Goal: Task Accomplishment & Management: Use online tool/utility

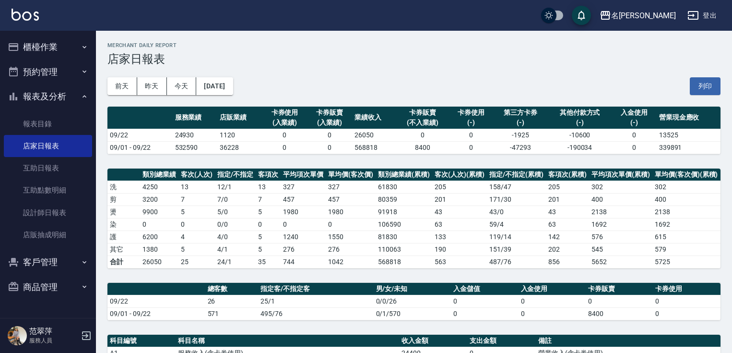
scroll to position [179, 0]
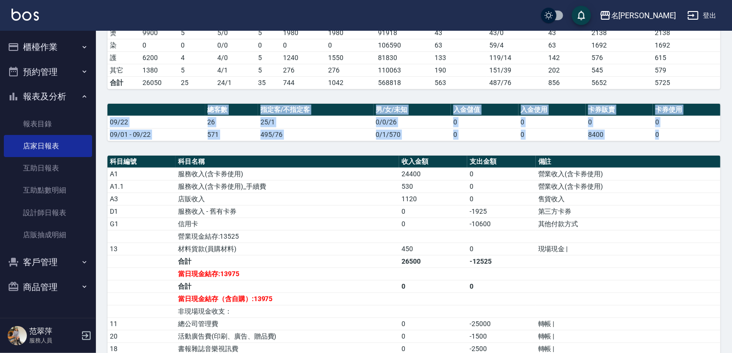
click at [74, 44] on button "櫃檯作業" at bounding box center [48, 47] width 88 height 25
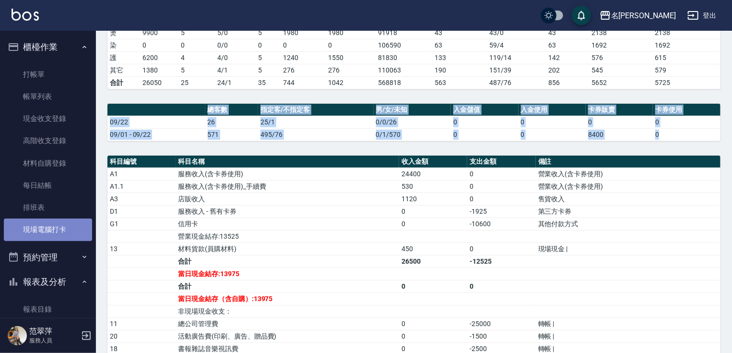
click at [62, 227] on link "現場電腦打卡" at bounding box center [48, 229] width 88 height 22
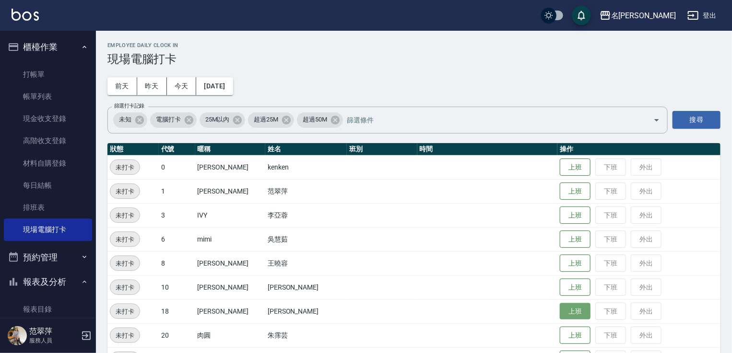
click at [560, 304] on button "上班" at bounding box center [575, 311] width 31 height 17
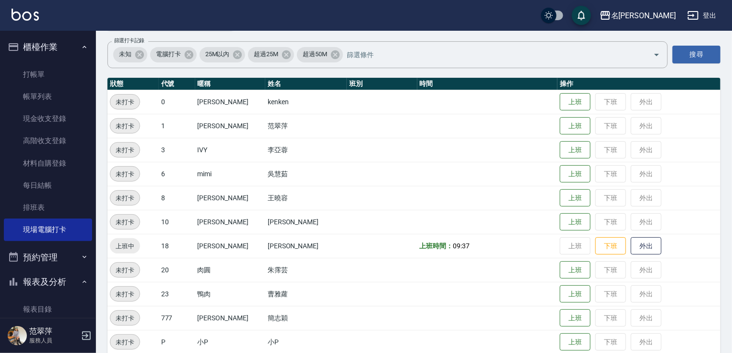
scroll to position [69, 0]
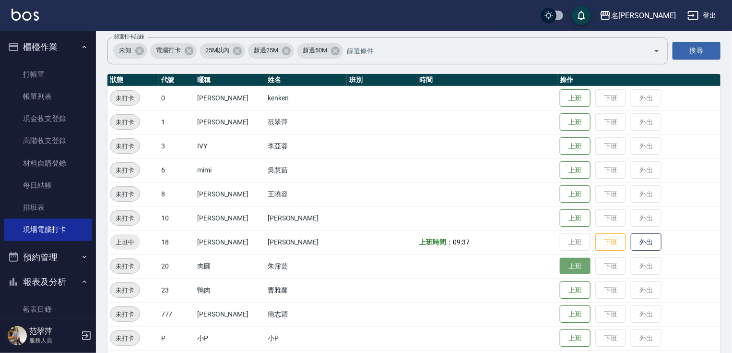
click at [563, 263] on button "上班" at bounding box center [575, 266] width 31 height 17
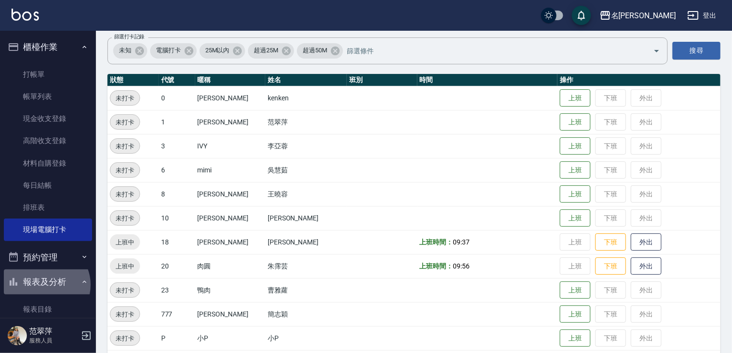
click at [46, 285] on button "報表及分析" at bounding box center [48, 281] width 88 height 25
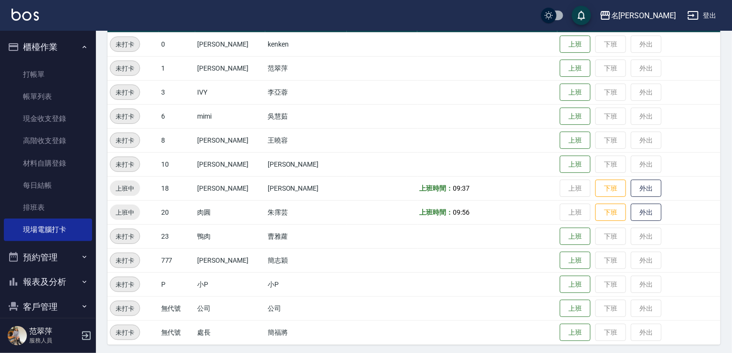
scroll to position [126, 0]
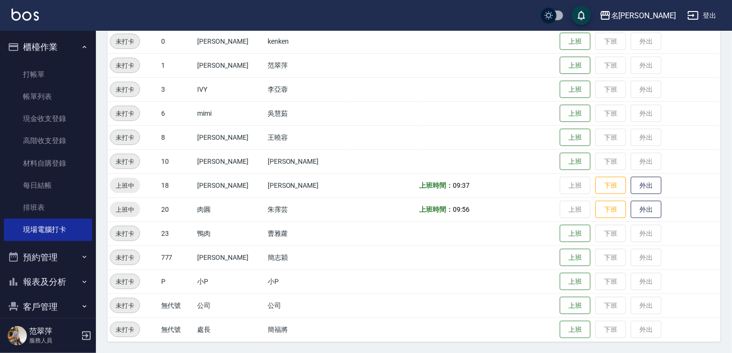
click at [52, 277] on button "報表及分析" at bounding box center [48, 281] width 88 height 25
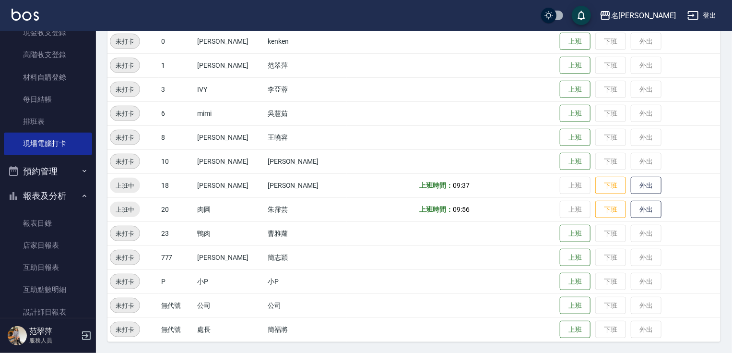
scroll to position [90, 0]
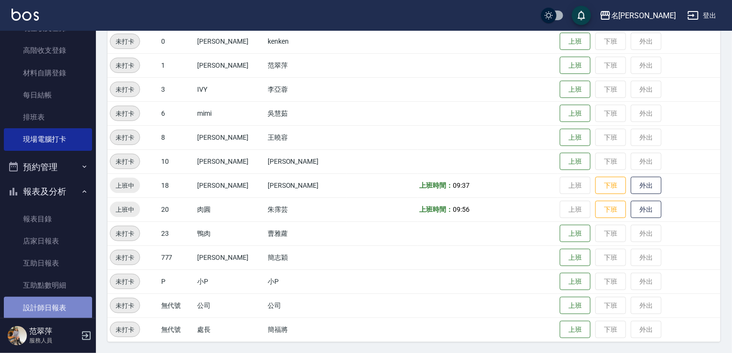
click at [63, 302] on link "設計師日報表" at bounding box center [48, 308] width 88 height 22
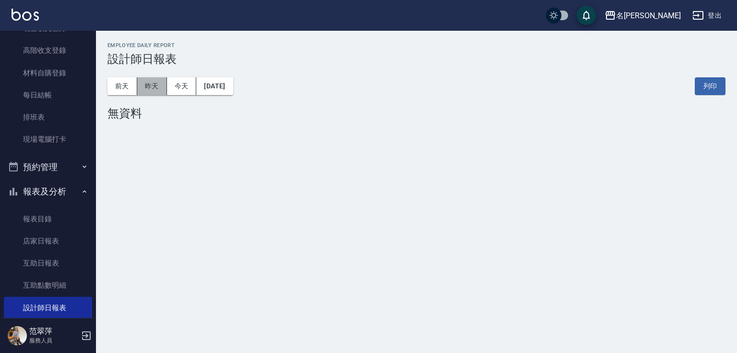
click at [156, 86] on button "昨天" at bounding box center [152, 86] width 30 height 18
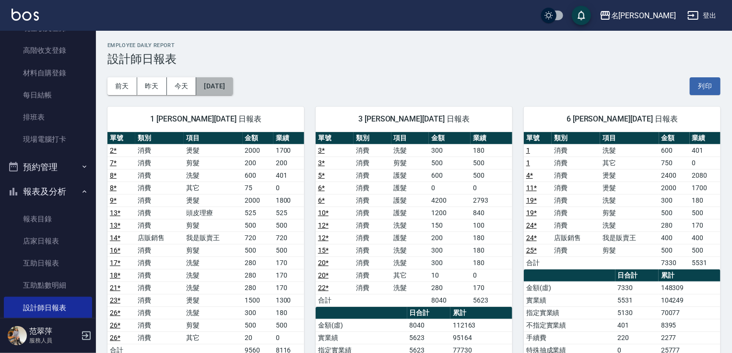
click at [212, 90] on button "[DATE]" at bounding box center [214, 86] width 36 height 18
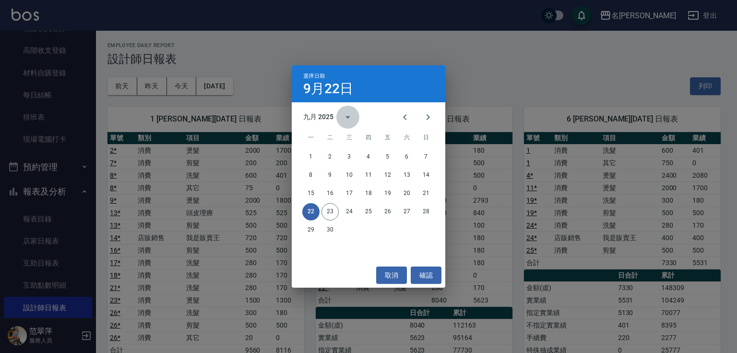
click at [346, 119] on icon "calendar view is open, switch to year view" at bounding box center [348, 117] width 12 height 12
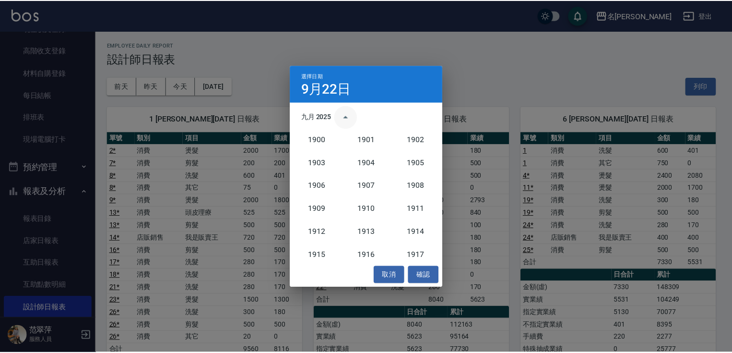
scroll to position [889, 0]
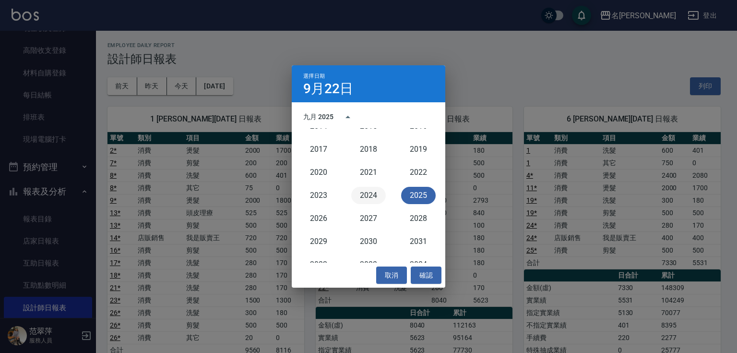
click at [375, 196] on button "2024" at bounding box center [368, 195] width 35 height 17
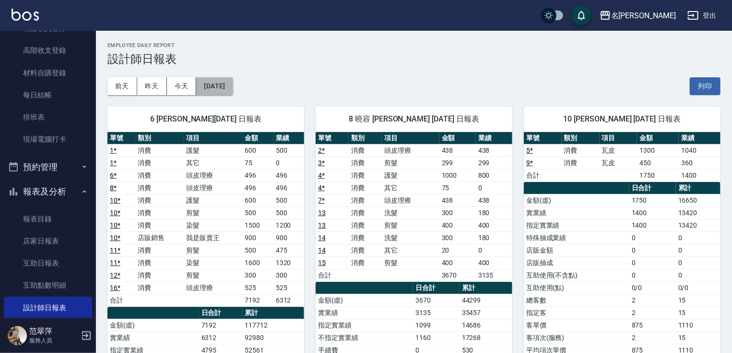
click at [228, 88] on button "[DATE]" at bounding box center [214, 86] width 36 height 18
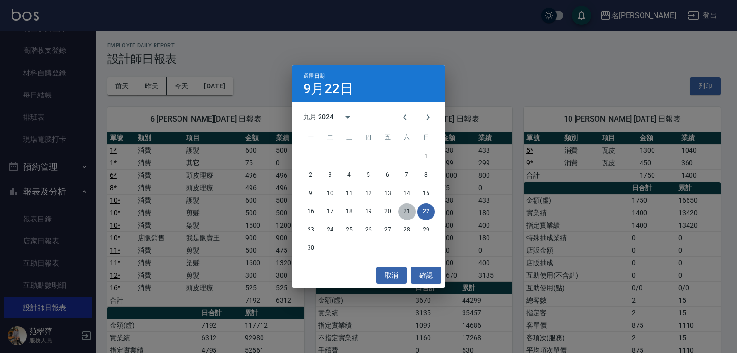
click at [409, 214] on button "21" at bounding box center [406, 211] width 17 height 17
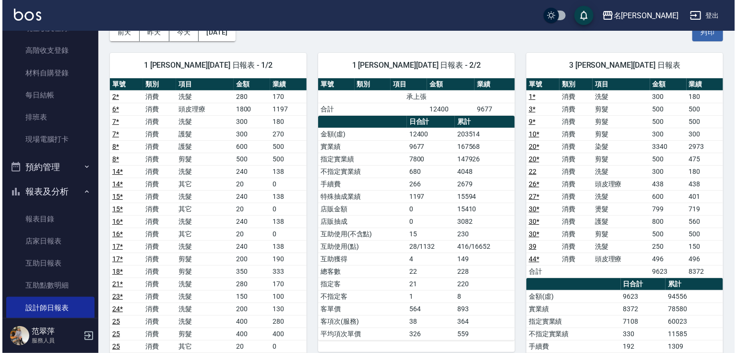
scroll to position [33, 0]
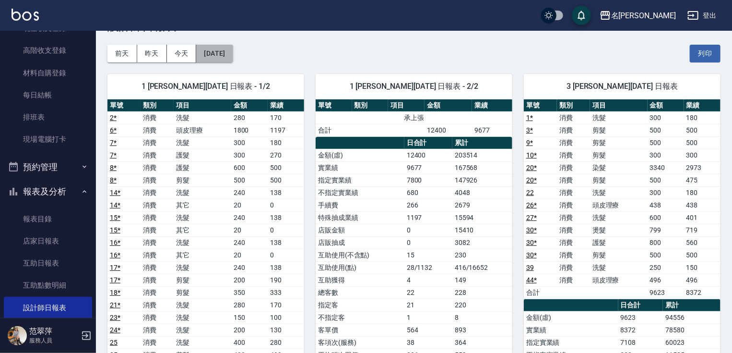
click at [219, 53] on button "[DATE]" at bounding box center [214, 54] width 36 height 18
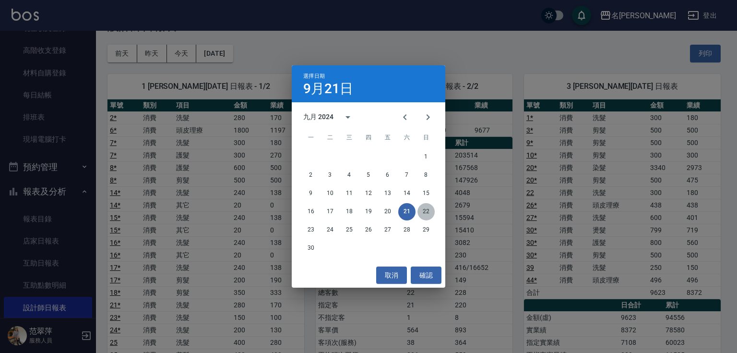
click at [427, 213] on button "22" at bounding box center [426, 211] width 17 height 17
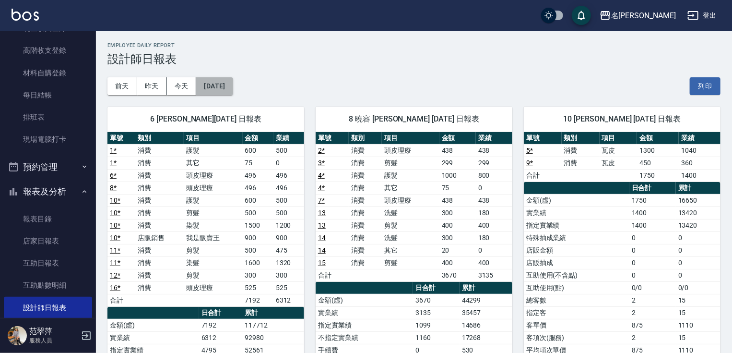
click at [225, 84] on button "[DATE]" at bounding box center [214, 86] width 36 height 18
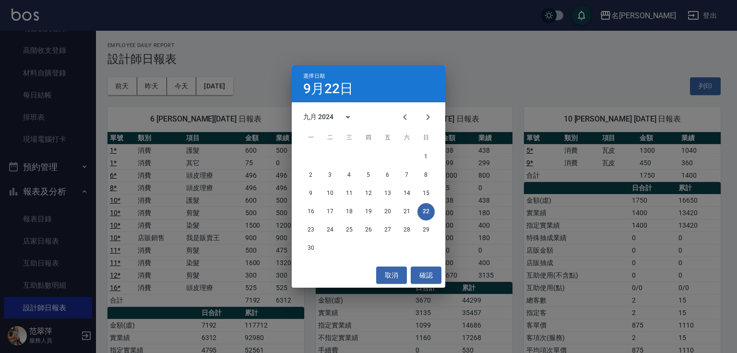
click at [521, 72] on div "選擇日期 [DATE] 九月 2024 一 二 三 四 五 六 日 1 2 3 4 5 6 7 8 9 10 11 12 13 14 15 16 17 18 …" at bounding box center [368, 176] width 737 height 353
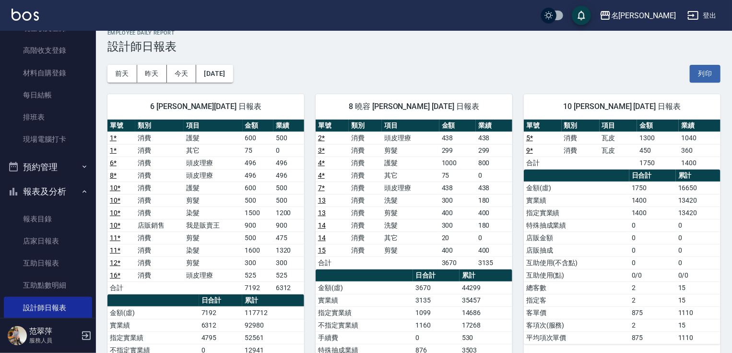
scroll to position [2, 0]
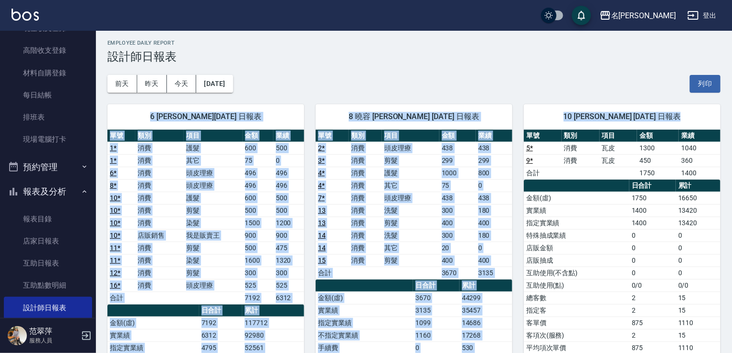
drag, startPoint x: 732, startPoint y: 90, endPoint x: 737, endPoint y: 155, distance: 65.0
click at [732, 155] on html "名留竹林 登出 櫃檯作業 打帳單 帳單列表 現金收支登錄 高階收支登錄 材料自購登錄 每日結帳 排班表 現場電腦打卡 預約管理 預約管理 單日預約紀錄 單週預…" at bounding box center [366, 275] width 732 height 554
click at [729, 119] on div "名留竹林 [DATE] 設計師日報表 列印時間： [DATE][PHONE_NUMBER]:03 Employee Daily Report 設計師日報表 […" at bounding box center [414, 290] width 636 height 524
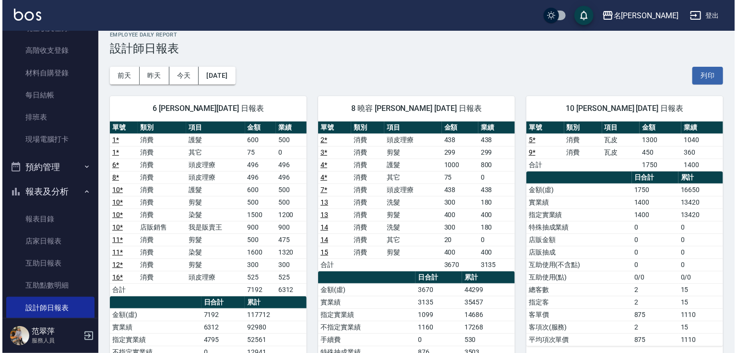
scroll to position [0, 0]
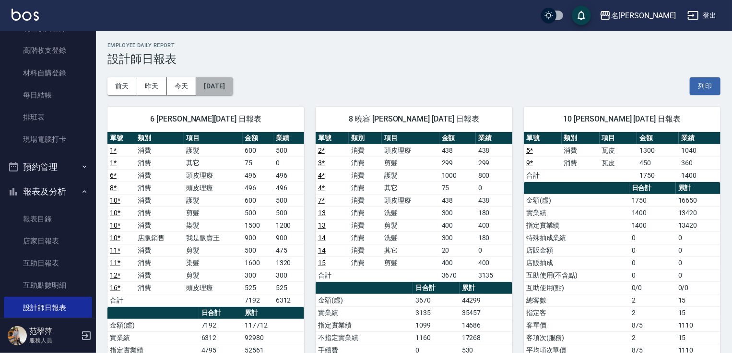
click at [224, 88] on button "[DATE]" at bounding box center [214, 86] width 36 height 18
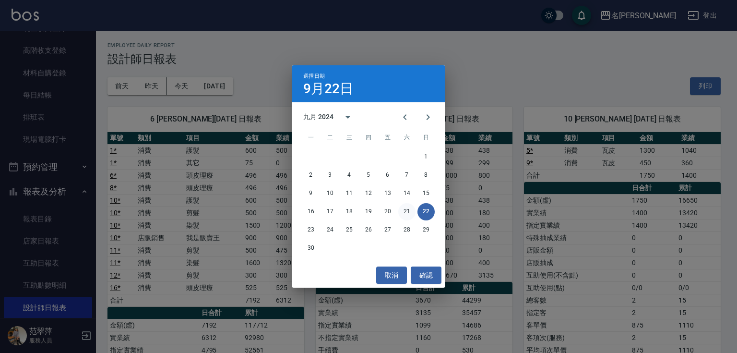
click at [413, 216] on button "21" at bounding box center [406, 211] width 17 height 17
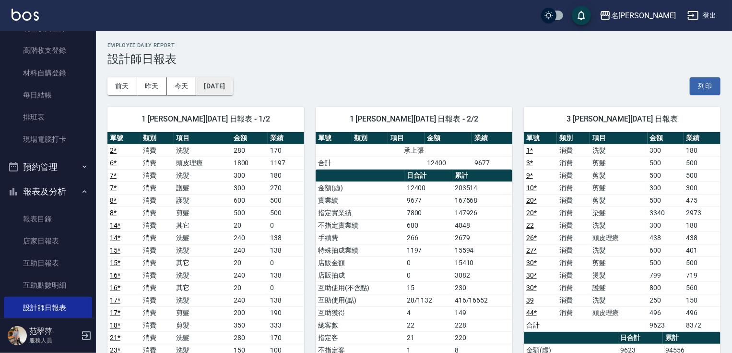
click at [217, 88] on button "[DATE]" at bounding box center [214, 86] width 36 height 18
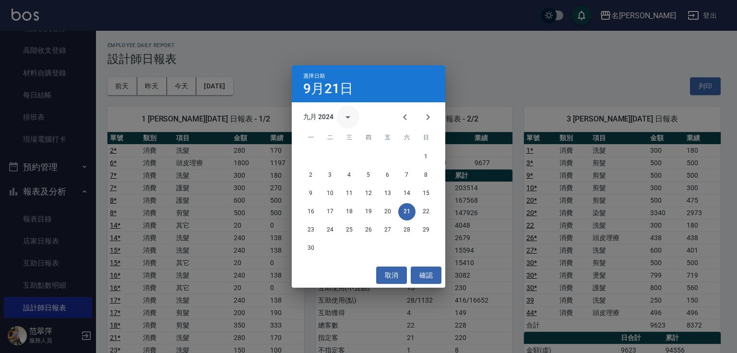
click at [347, 112] on icon "calendar view is open, switch to year view" at bounding box center [348, 117] width 12 height 12
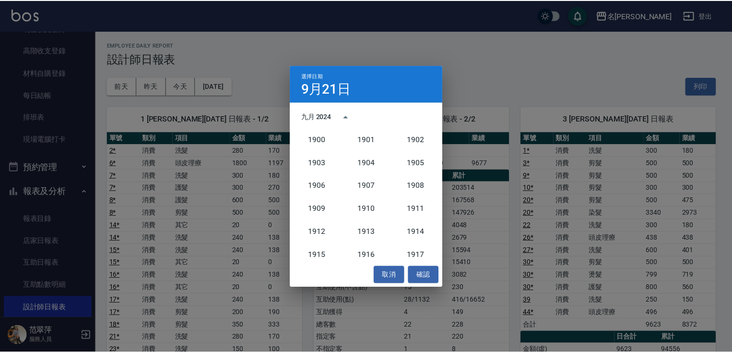
scroll to position [889, 0]
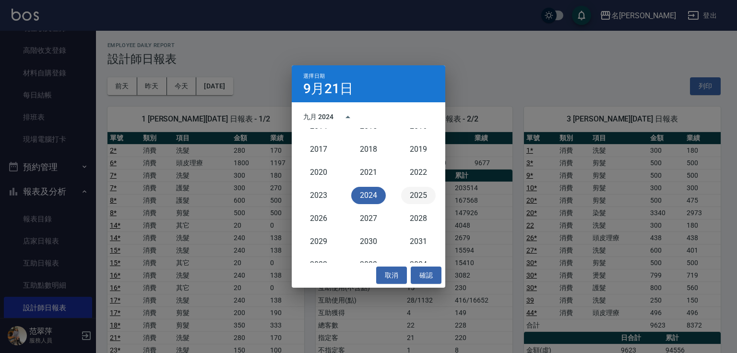
click at [417, 196] on button "2025" at bounding box center [418, 195] width 35 height 17
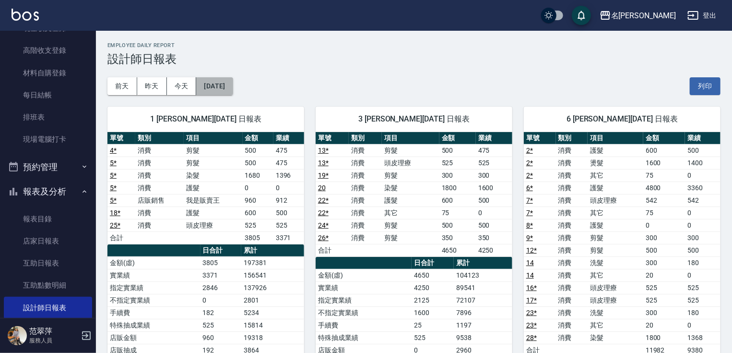
click at [233, 89] on button "[DATE]" at bounding box center [214, 86] width 36 height 18
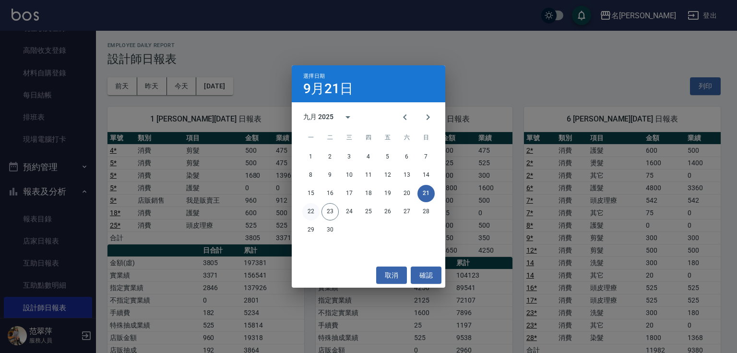
click at [313, 213] on button "22" at bounding box center [310, 211] width 17 height 17
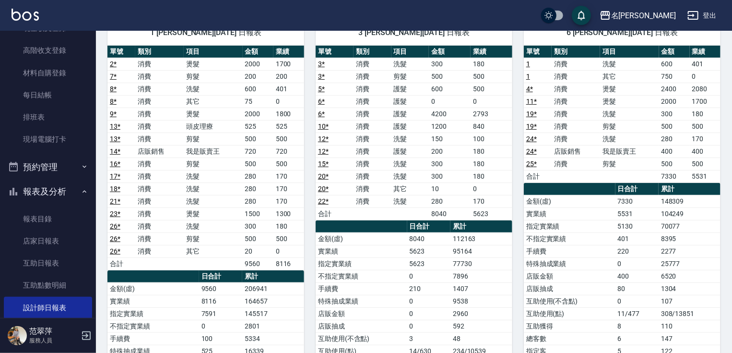
scroll to position [76, 0]
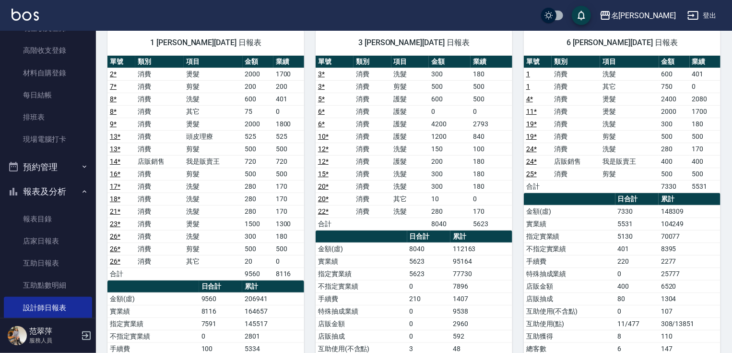
drag, startPoint x: 90, startPoint y: 98, endPoint x: 92, endPoint y: 88, distance: 9.7
click at [92, 88] on nav "櫃檯作業 打帳單 帳單列表 現金收支登錄 高階收支登錄 材料自購登錄 每日結帳 排班表 現場電腦打卡 預約管理 預約管理 單日預約紀錄 單週預約紀錄 報表及分…" at bounding box center [48, 174] width 96 height 287
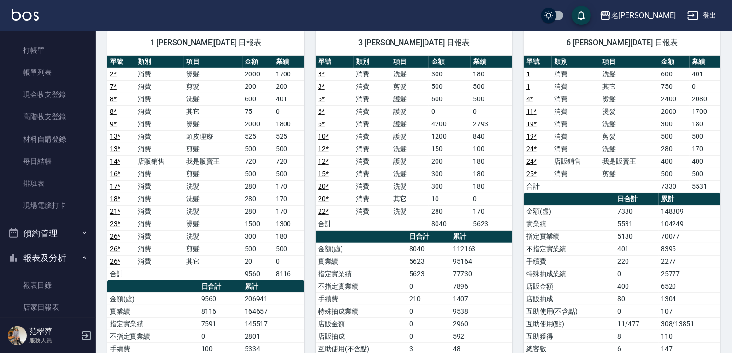
scroll to position [7, 0]
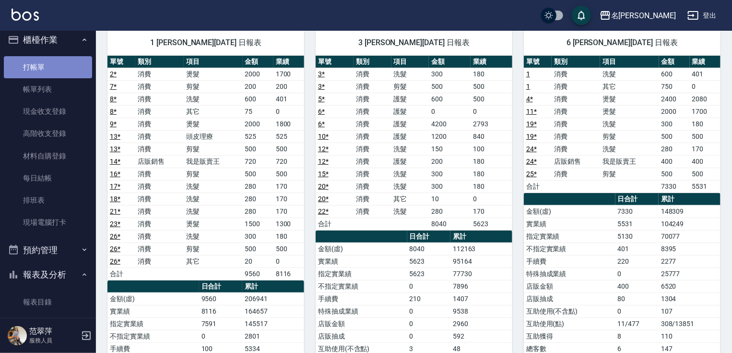
click at [74, 57] on link "打帳單" at bounding box center [48, 67] width 88 height 22
